Goal: Check status: Check status

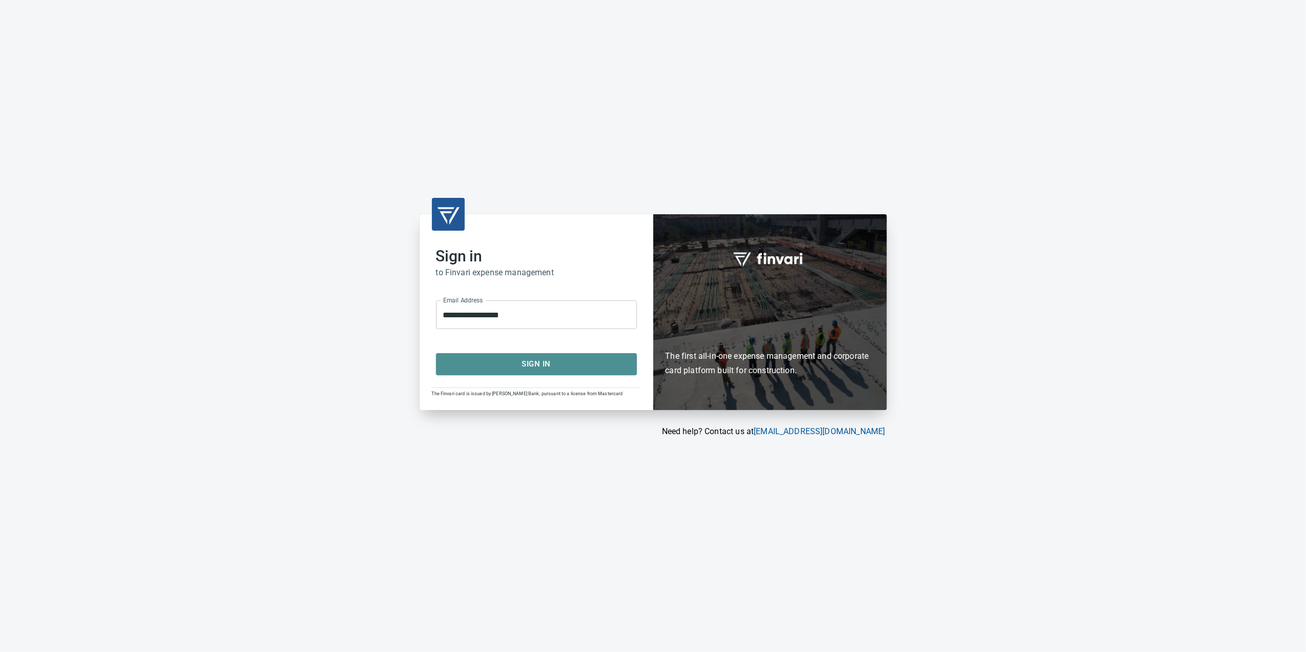
click at [486, 367] on span "Sign In" at bounding box center [536, 363] width 178 height 13
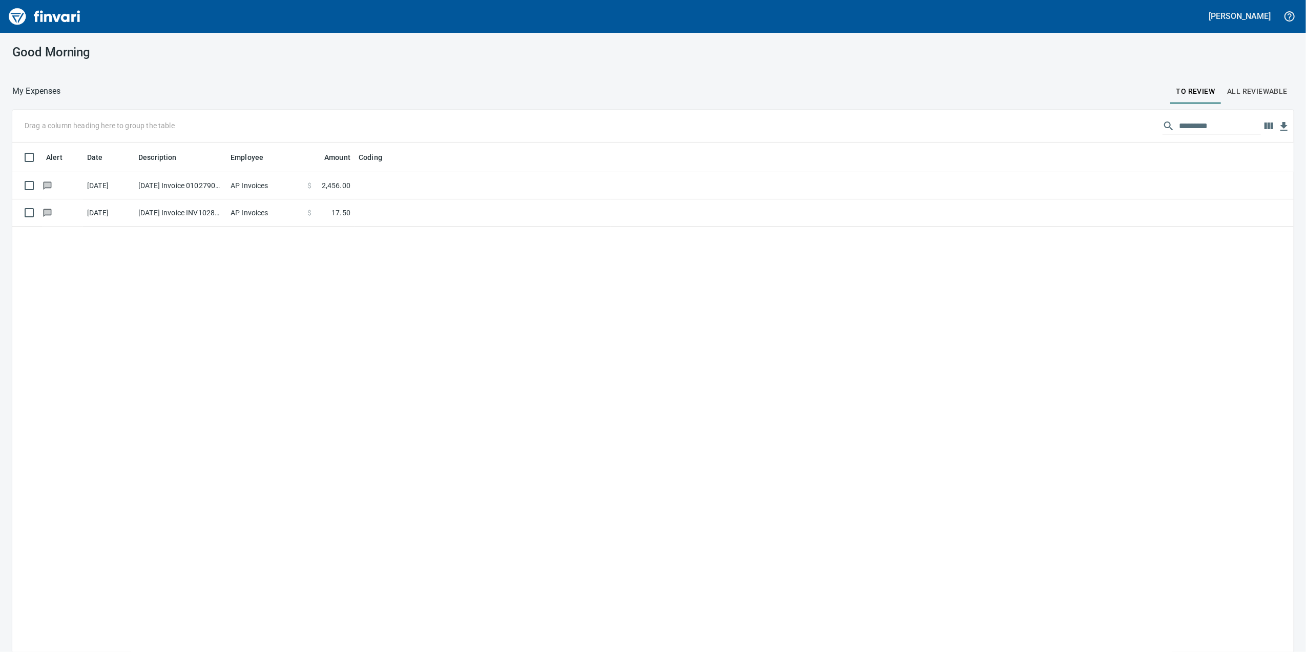
scroll to position [529, 1261]
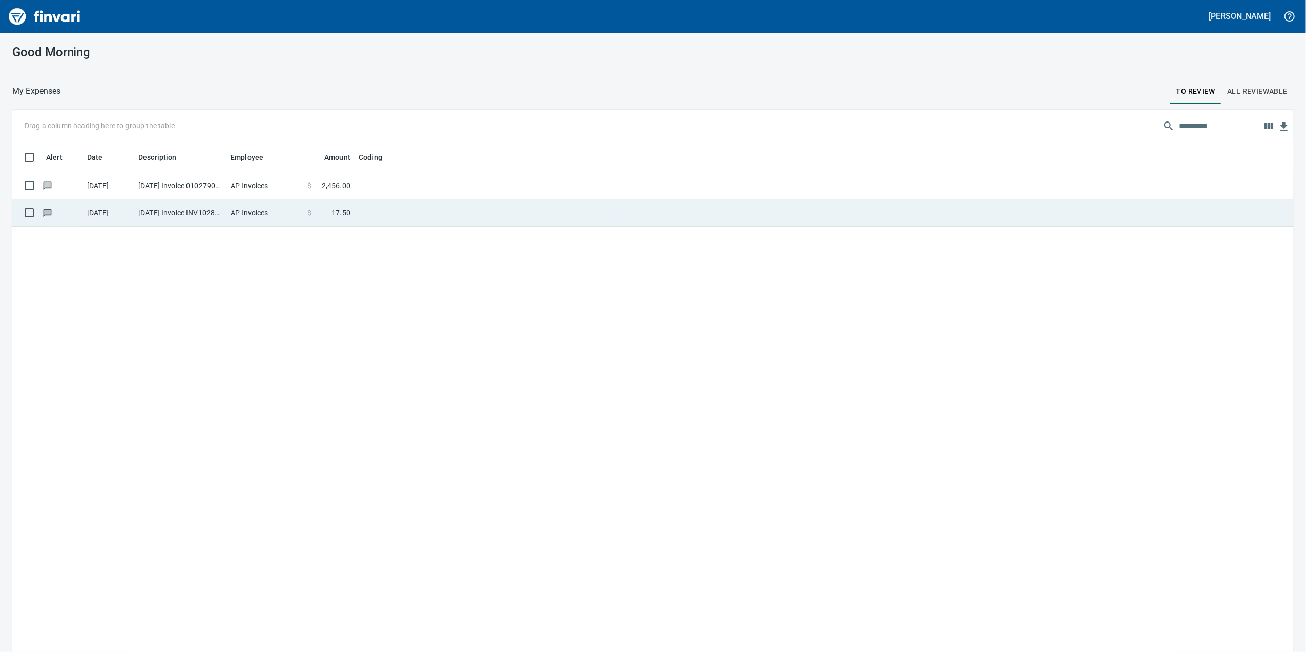
drag, startPoint x: 277, startPoint y: 219, endPoint x: 268, endPoint y: 222, distance: 9.2
click at [273, 221] on td "AP Invoices" at bounding box center [264, 212] width 77 height 27
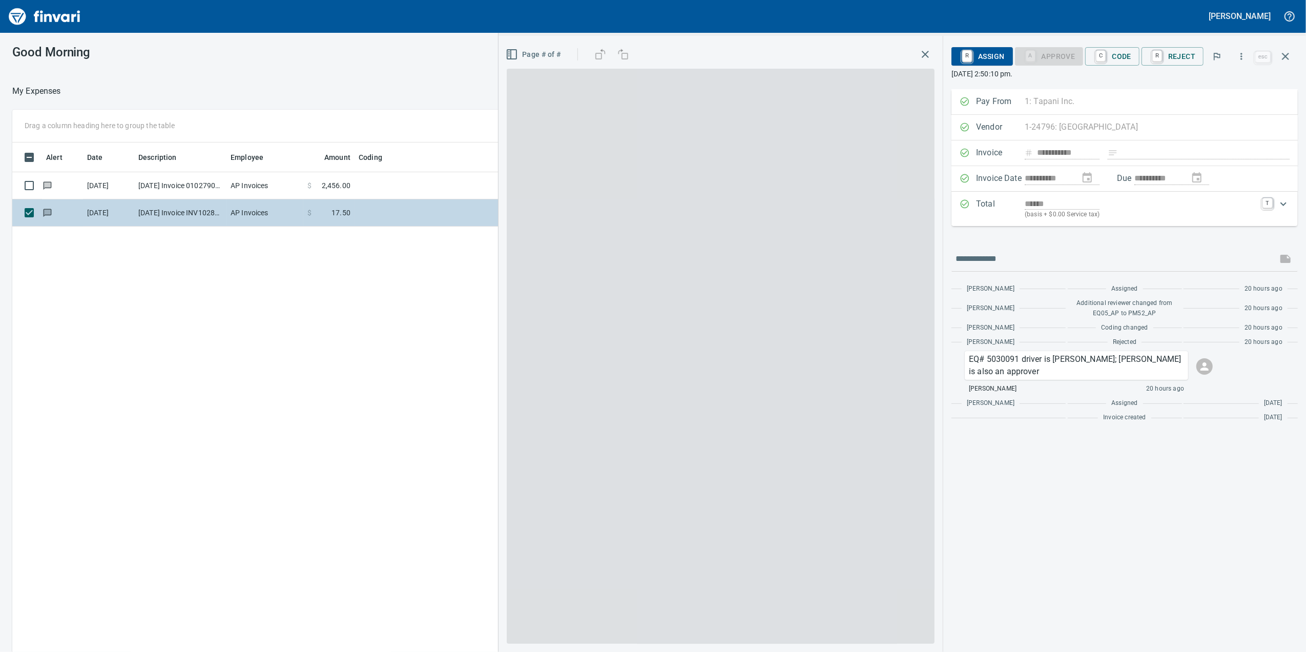
scroll to position [529, 1005]
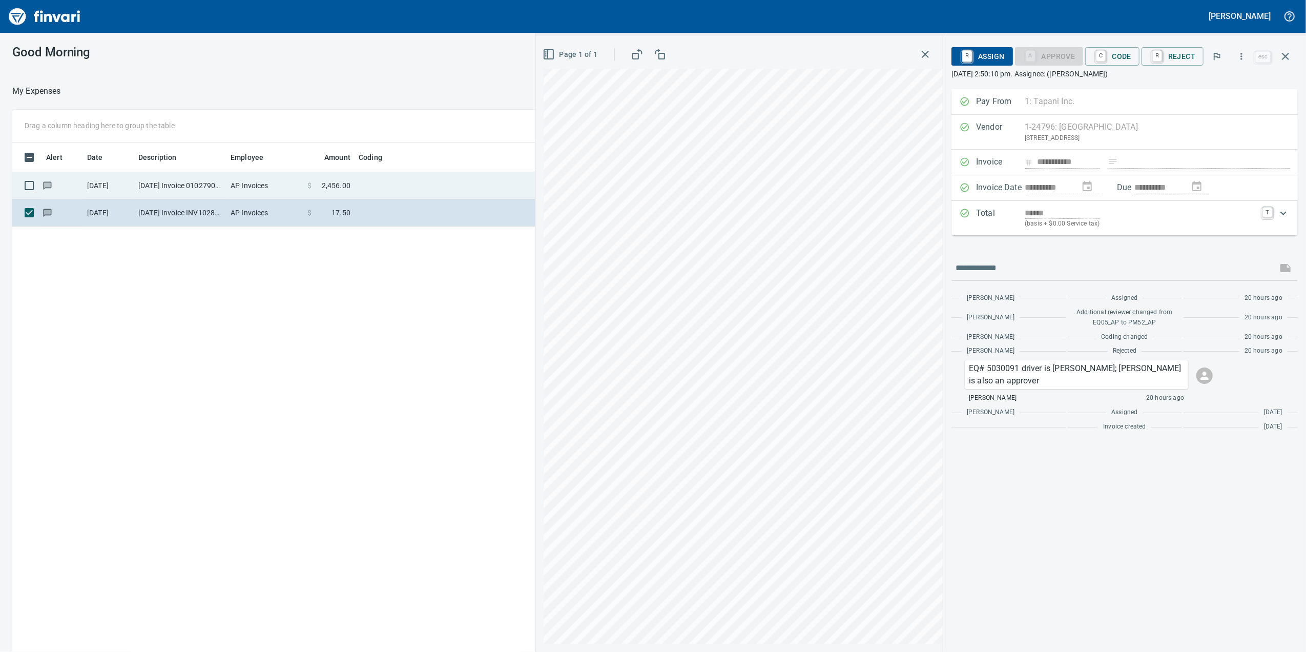
click at [276, 179] on td "AP Invoices" at bounding box center [264, 185] width 77 height 27
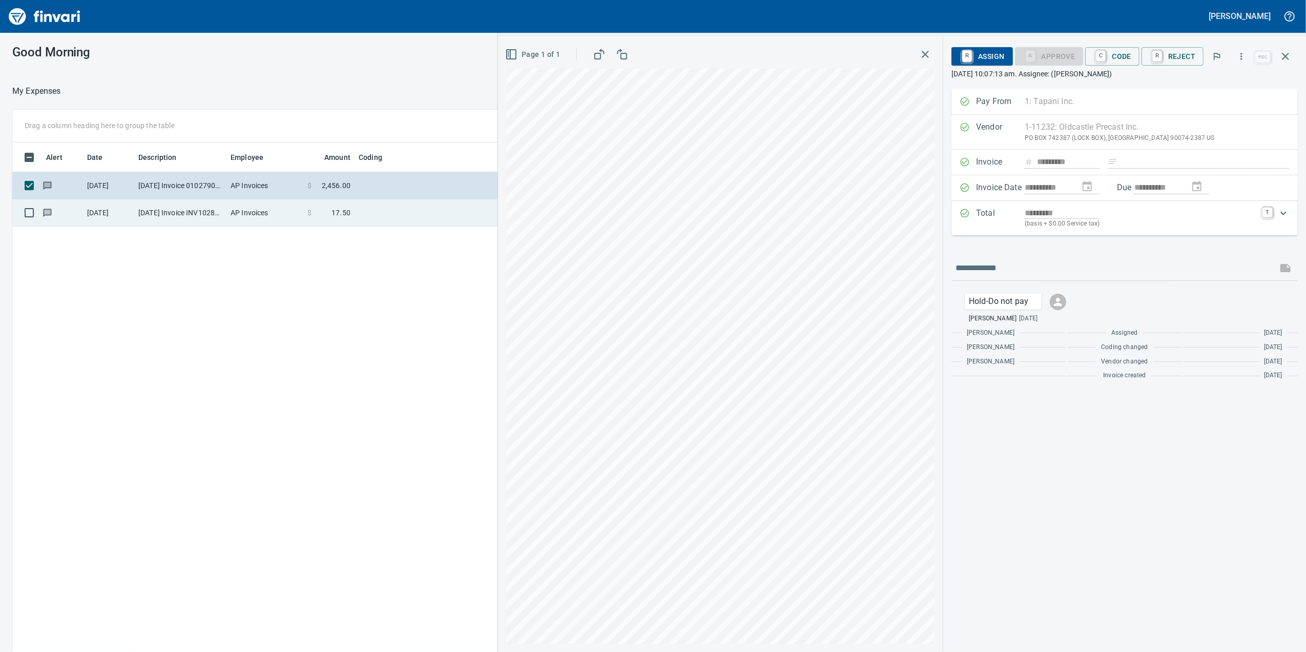
click at [275, 203] on td "AP Invoices" at bounding box center [264, 212] width 77 height 27
